Goal: Task Accomplishment & Management: Manage account settings

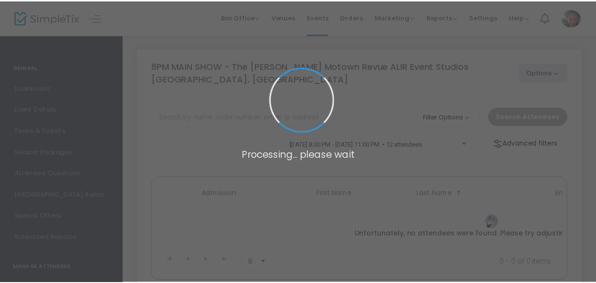
scroll to position [60, 0]
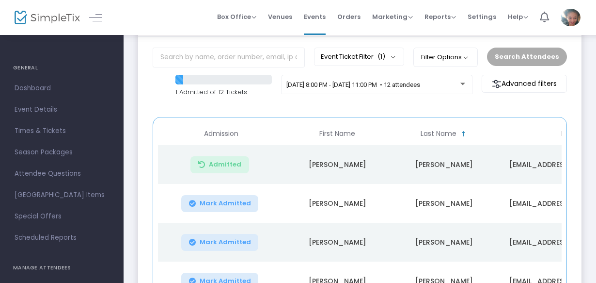
click at [199, 164] on icon "Data table" at bounding box center [201, 164] width 7 height 0
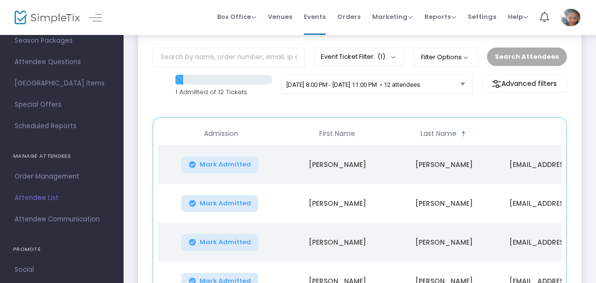
scroll to position [116, 0]
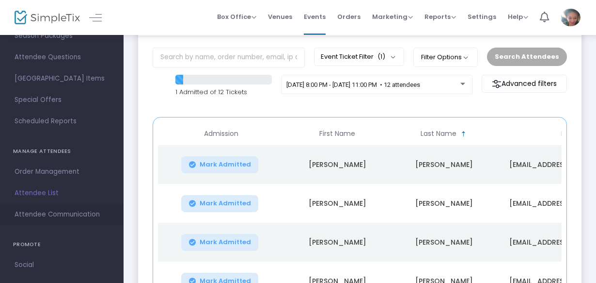
click at [68, 217] on span "Attendee Communication" at bounding box center [62, 214] width 95 height 13
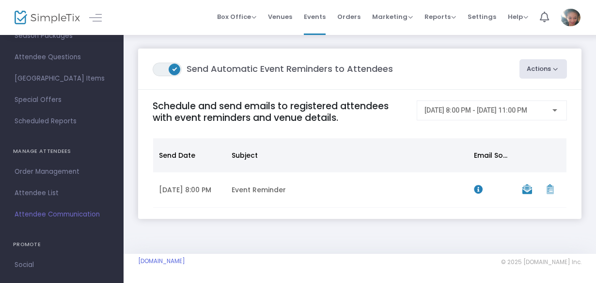
scroll to position [12, 0]
click at [54, 193] on span "Attendee List" at bounding box center [62, 193] width 95 height 13
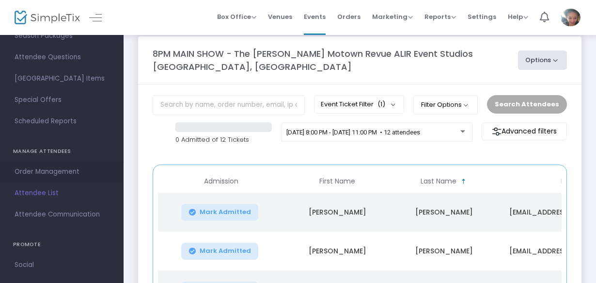
click at [75, 173] on span "Order Management" at bounding box center [62, 171] width 95 height 13
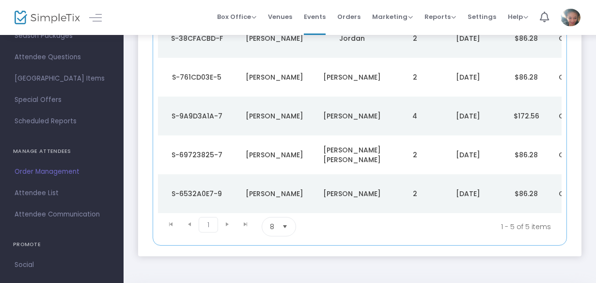
scroll to position [213, 0]
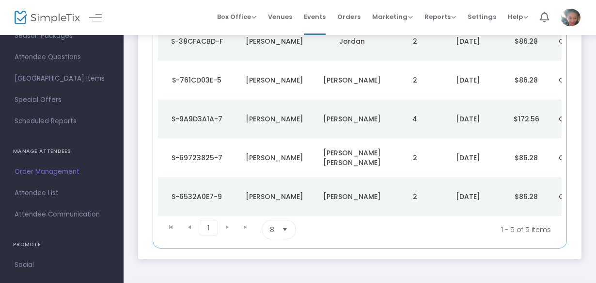
click at [217, 114] on div "S-9A9D3A1A-7" at bounding box center [196, 119] width 73 height 10
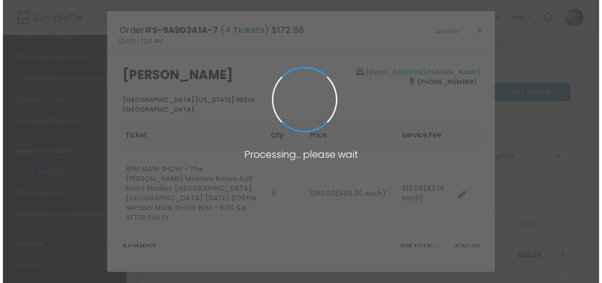
scroll to position [0, 0]
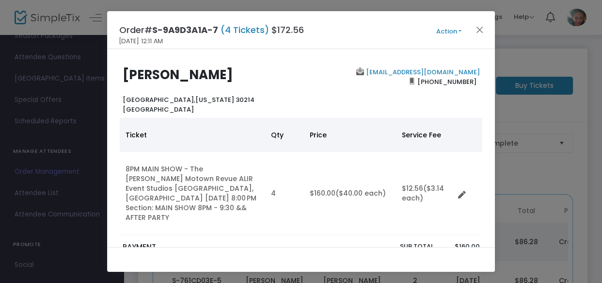
click at [463, 32] on button "Action" at bounding box center [449, 31] width 58 height 11
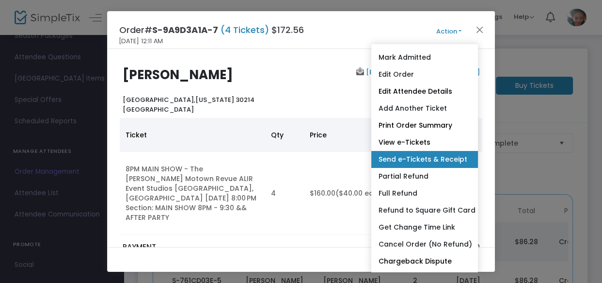
click at [442, 160] on link "Send e-Tickets & Receipt" at bounding box center [424, 159] width 107 height 17
type input "[EMAIL_ADDRESS][DOMAIN_NAME]"
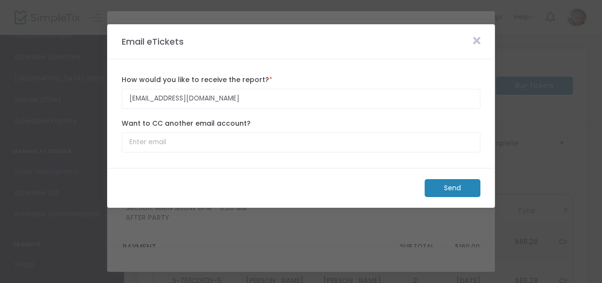
click at [449, 189] on m-button "Send" at bounding box center [453, 188] width 56 height 18
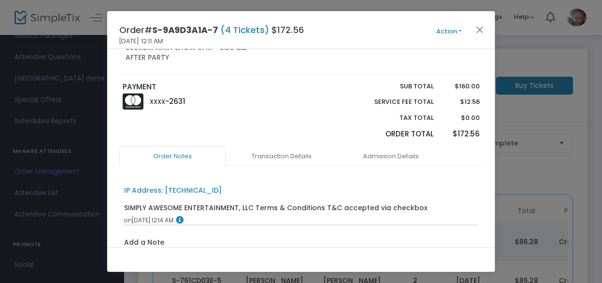
scroll to position [168, 0]
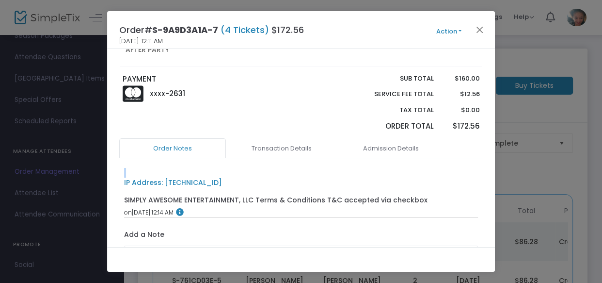
drag, startPoint x: 496, startPoint y: 136, endPoint x: 490, endPoint y: 165, distance: 29.6
click at [490, 165] on ngb-modal-window "Order# S-9A9D3A1A-7 (4 Tickets) $172.56 [DATE] 12:11 AM Action Mark Admitted Ed…" at bounding box center [301, 141] width 602 height 283
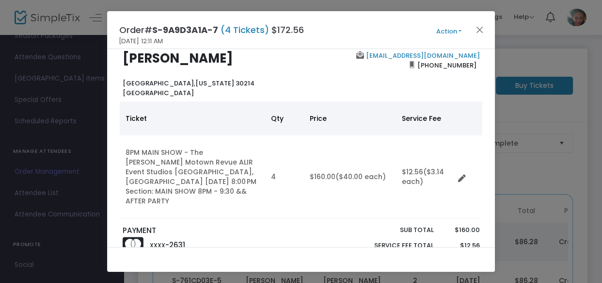
scroll to position [0, 0]
